Goal: Browse casually: Explore the website without a specific task or goal

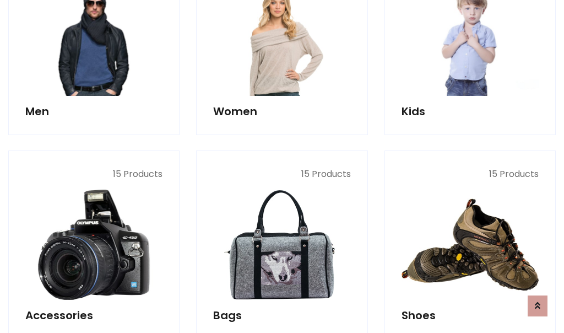
scroll to position [369, 0]
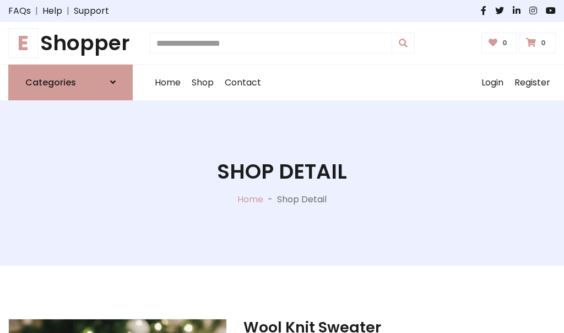
click at [71, 43] on h1 "E Shopper" at bounding box center [70, 43] width 124 height 25
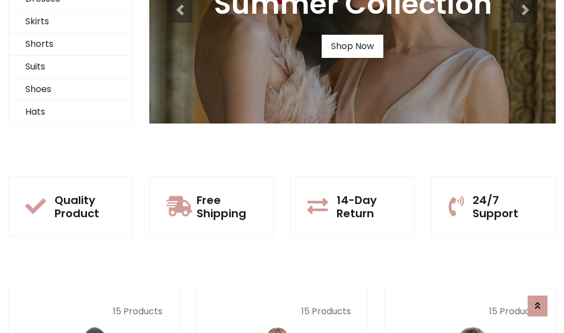
scroll to position [106, 0]
